Goal: Register for event/course

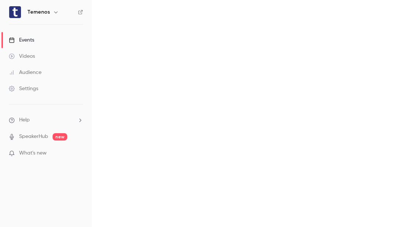
scroll to position [16, 0]
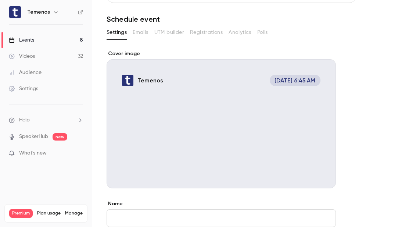
click at [42, 42] on link "Events 8" at bounding box center [46, 40] width 92 height 16
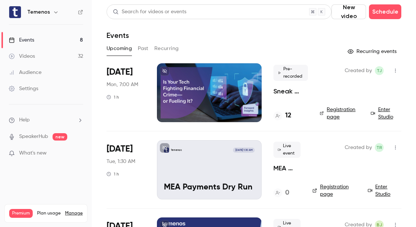
click at [250, 98] on div at bounding box center [209, 92] width 105 height 59
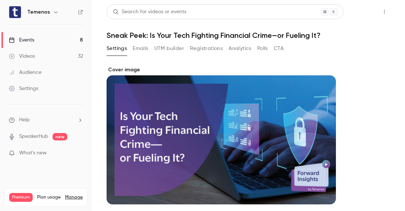
click at [354, 8] on button "Share" at bounding box center [358, 11] width 29 height 15
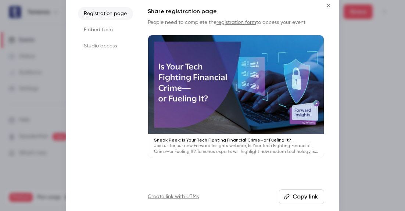
click at [90, 41] on li "Studio access" at bounding box center [105, 45] width 55 height 13
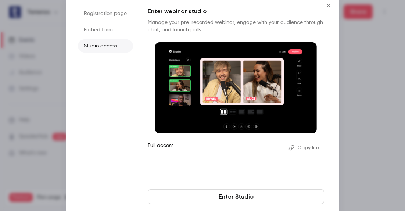
click at [306, 195] on link "Enter Studio" at bounding box center [236, 196] width 176 height 15
click at [328, 5] on icon "Close" at bounding box center [328, 6] width 9 height 6
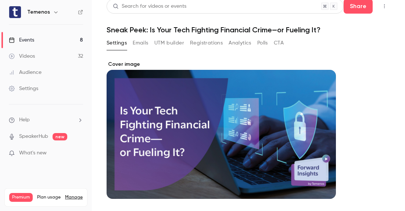
scroll to position [6, 0]
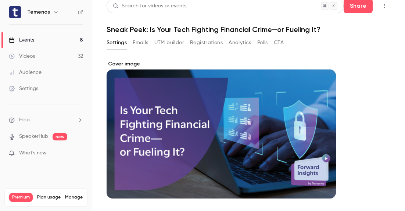
click at [27, 35] on link "Events 8" at bounding box center [46, 40] width 92 height 16
